Goal: Task Accomplishment & Management: Use online tool/utility

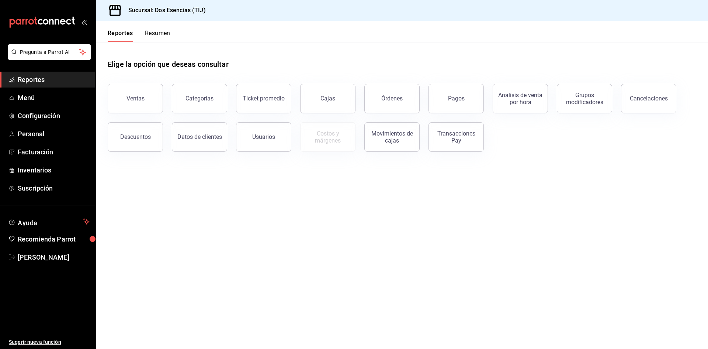
click at [23, 79] on span "Reportes" at bounding box center [54, 80] width 72 height 10
click at [151, 95] on button "Ventas" at bounding box center [135, 99] width 55 height 30
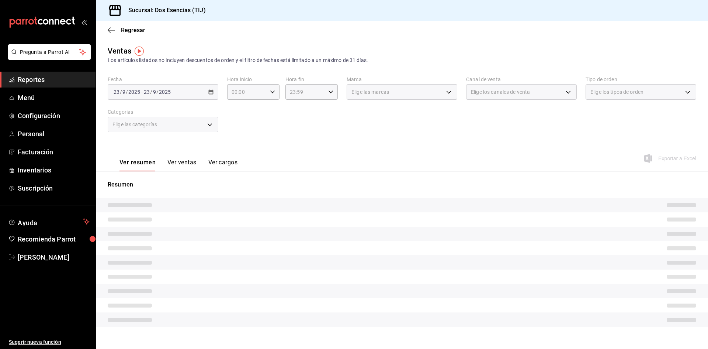
click at [210, 97] on div "[DATE] [DATE] - [DATE] [DATE]" at bounding box center [163, 91] width 111 height 15
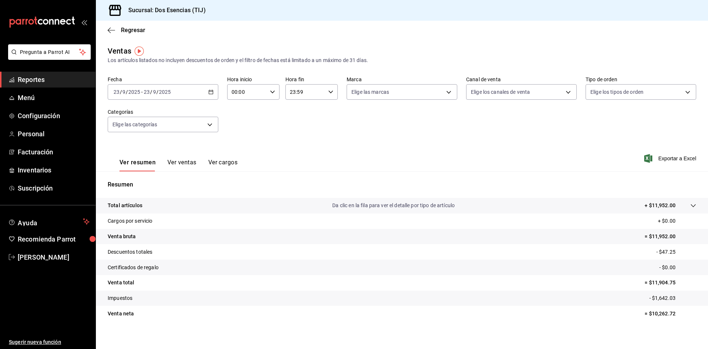
click at [211, 88] on div "[DATE] [DATE] - [DATE] [DATE]" at bounding box center [163, 91] width 111 height 15
click at [136, 180] on span "Rango de fechas" at bounding box center [142, 181] width 57 height 8
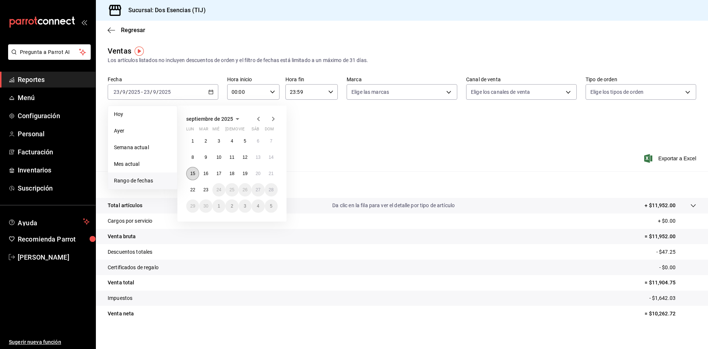
click at [196, 172] on button "15" at bounding box center [192, 173] width 13 height 13
click at [269, 174] on abbr "21" at bounding box center [271, 173] width 5 height 5
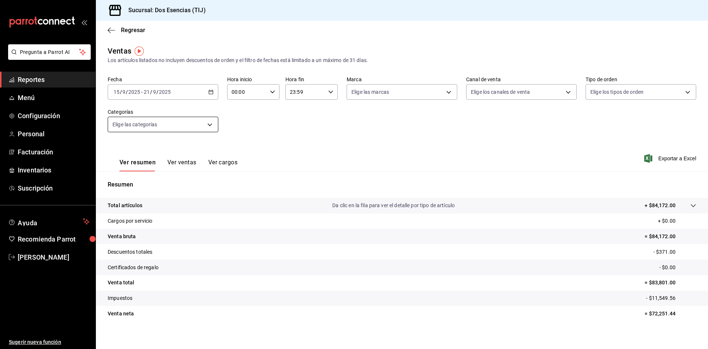
click at [211, 128] on body "Pregunta a Parrot AI Reportes Menú Configuración Personal Facturación Inventari…" at bounding box center [354, 174] width 708 height 349
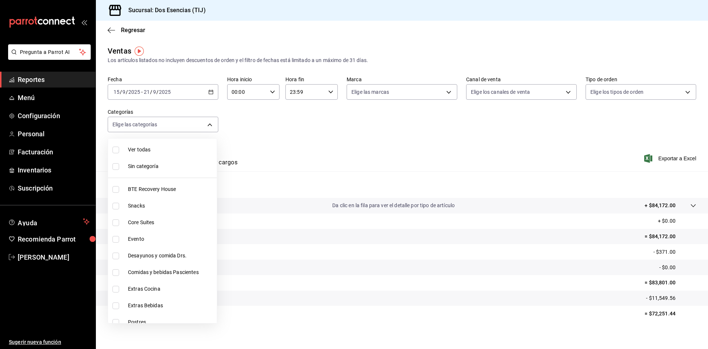
click at [118, 187] on input "checkbox" at bounding box center [116, 189] width 7 height 7
checkbox input "true"
type input "07122d97-4ba2-473e-a080-2ff63e34680f"
click at [564, 131] on div at bounding box center [354, 174] width 708 height 349
